Goal: Download file/media

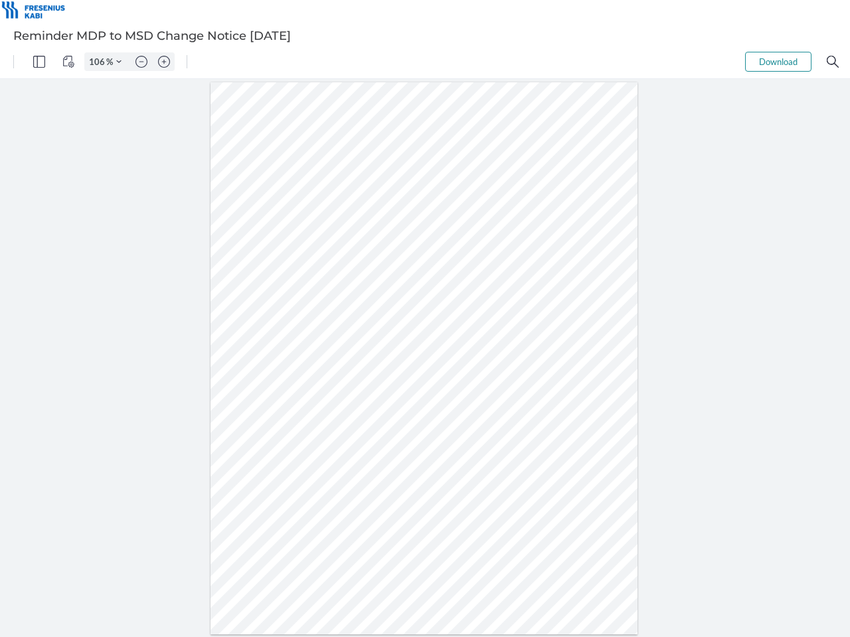
click at [39, 62] on img "Panel" at bounding box center [39, 62] width 12 height 12
click at [68, 62] on img "View Controls" at bounding box center [68, 62] width 12 height 12
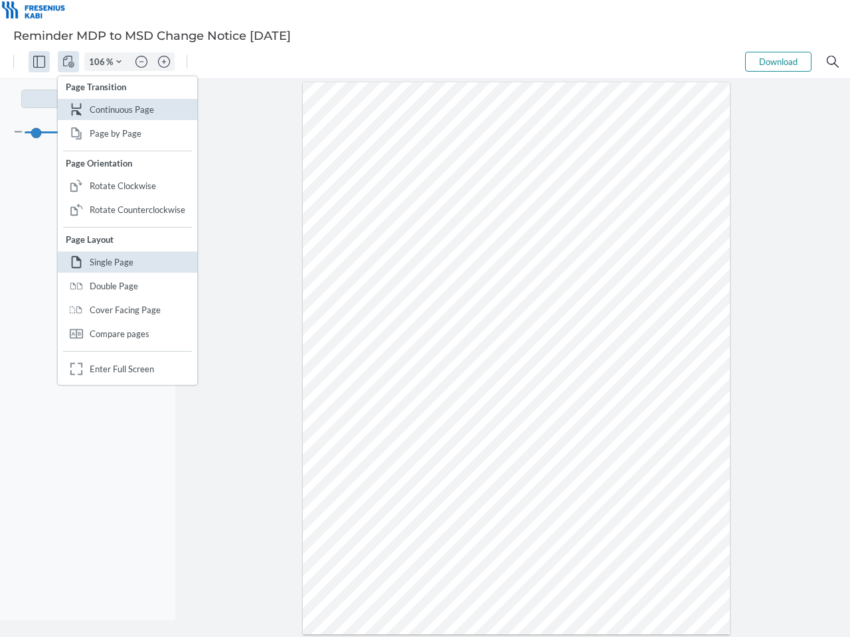
click at [99, 62] on input "106" at bounding box center [95, 62] width 21 height 12
click at [119, 62] on img "Zoom Controls" at bounding box center [118, 61] width 5 height 5
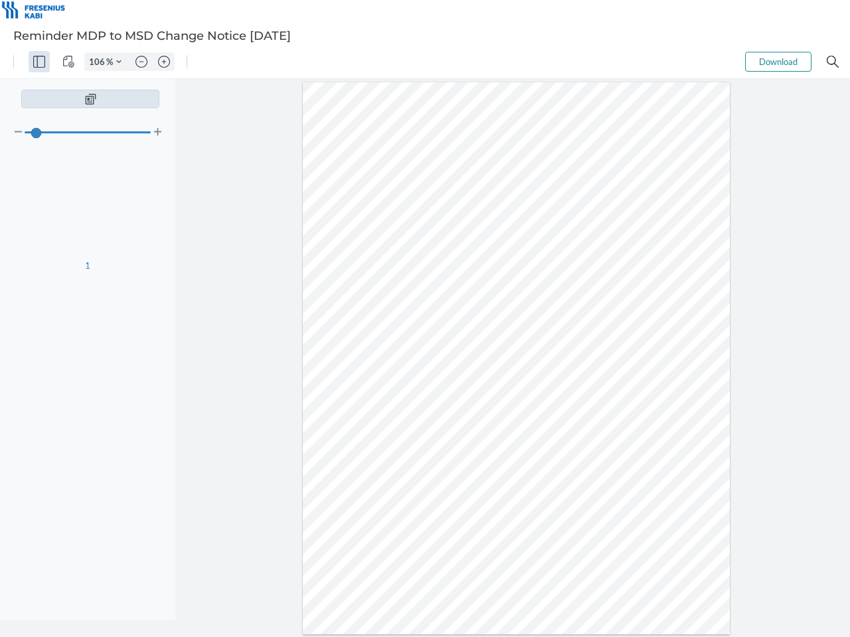
click at [141, 62] on img "Zoom out" at bounding box center [141, 62] width 12 height 12
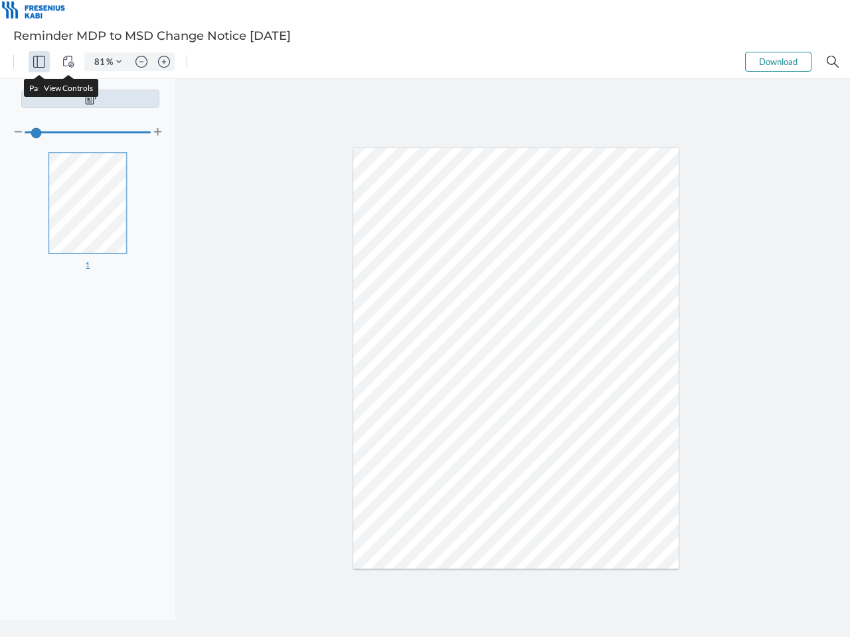
click at [164, 62] on img "Zoom in" at bounding box center [164, 62] width 12 height 12
type input "106"
click at [778, 62] on button "Download" at bounding box center [778, 62] width 66 height 20
click at [832, 62] on img "Search" at bounding box center [832, 62] width 12 height 12
